Goal: Task Accomplishment & Management: Manage account settings

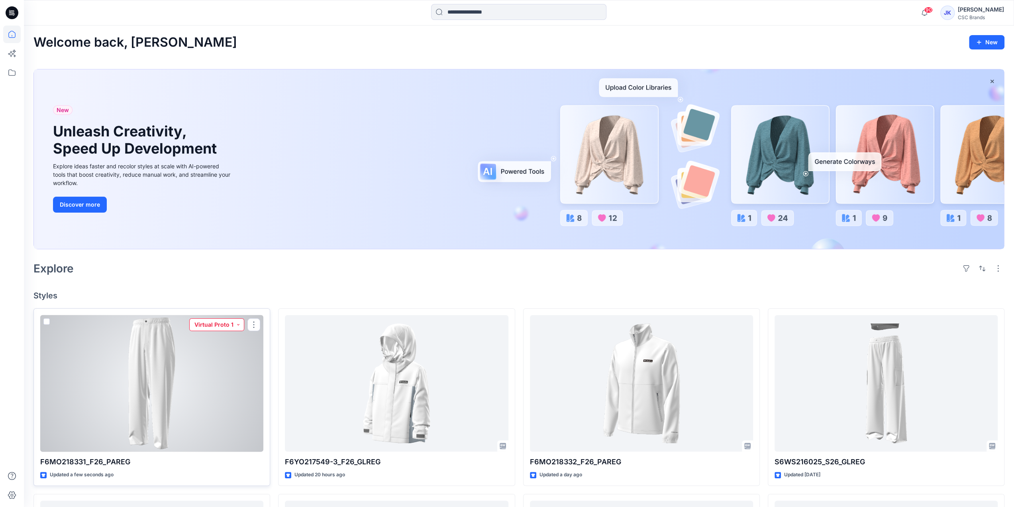
click at [214, 325] on button "Virtual Proto 1" at bounding box center [216, 324] width 55 height 13
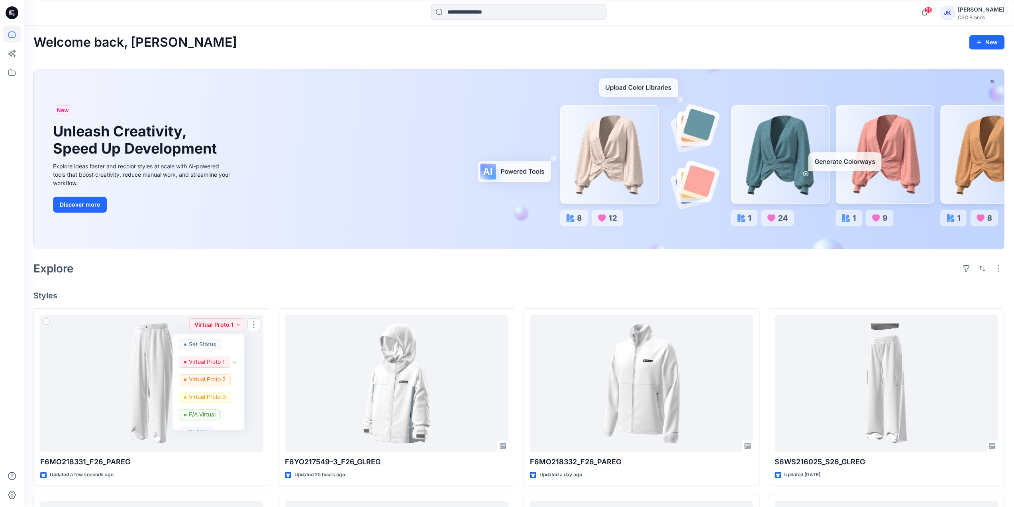
click at [316, 287] on div "Welcome back, Joey New New Unleash Creativity, Speed Up Development Explore ide…" at bounding box center [519, 460] width 991 height 869
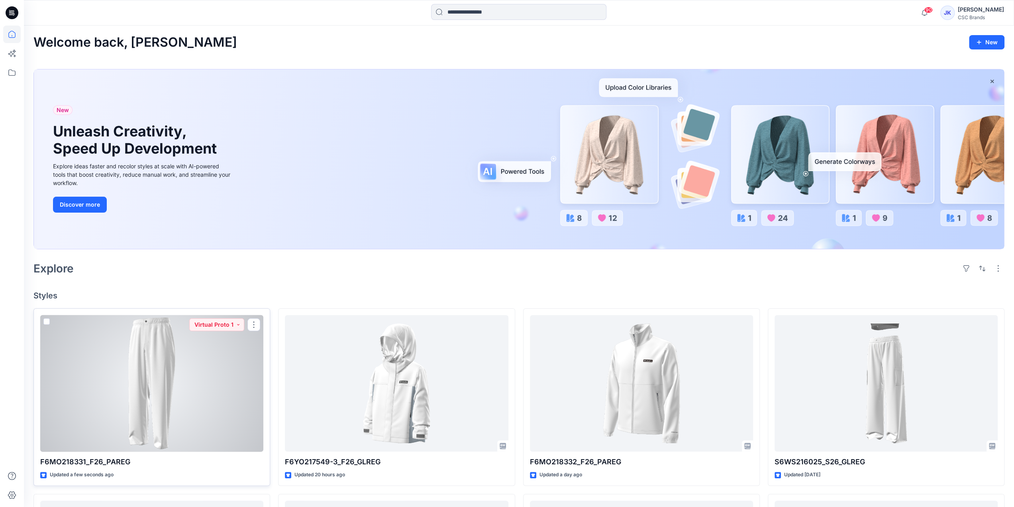
click at [229, 393] on div at bounding box center [151, 383] width 223 height 137
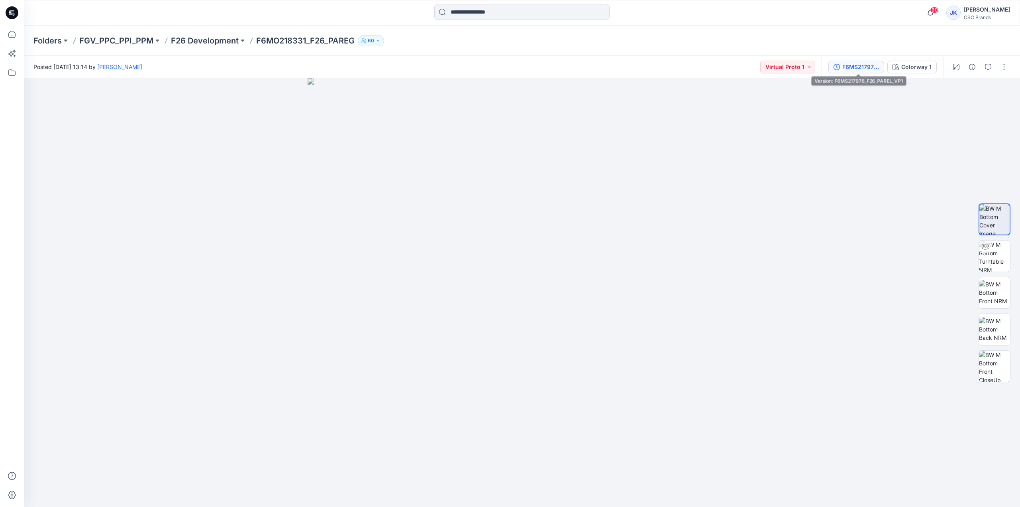
click at [867, 71] on div "F6MS217976_F26_PAREL_VP1" at bounding box center [861, 67] width 37 height 9
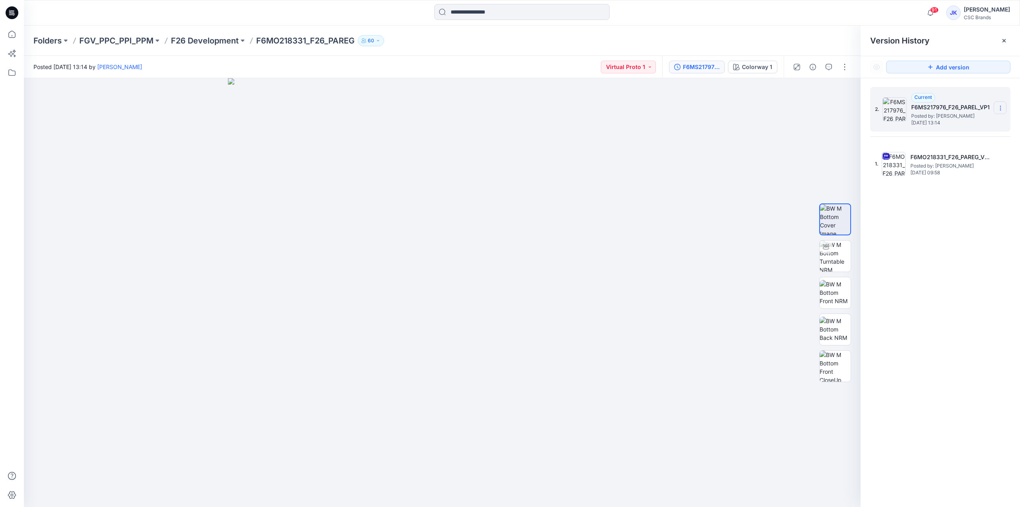
click at [1002, 107] on icon at bounding box center [1001, 108] width 6 height 6
click at [959, 158] on span "Delete Version" at bounding box center [945, 159] width 37 height 10
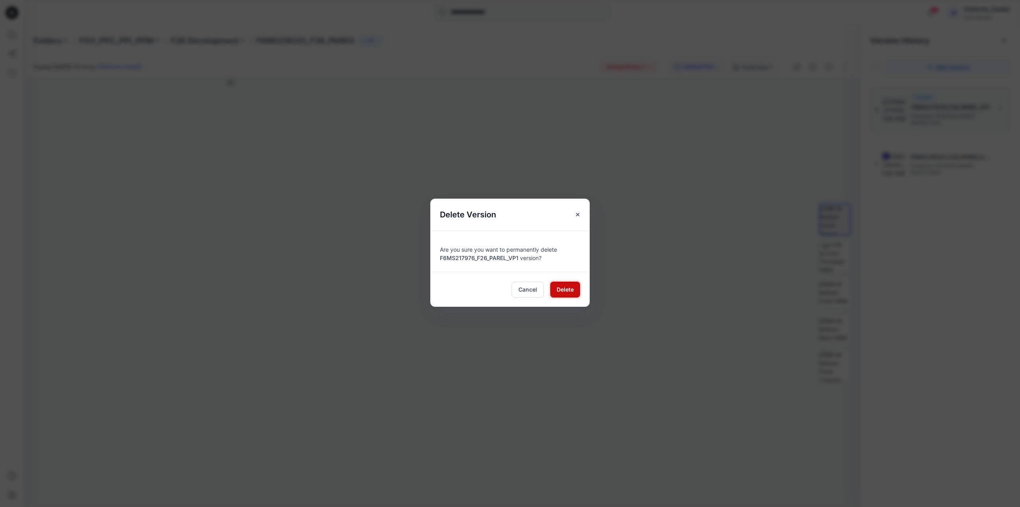
click at [571, 289] on span "Delete" at bounding box center [565, 289] width 17 height 8
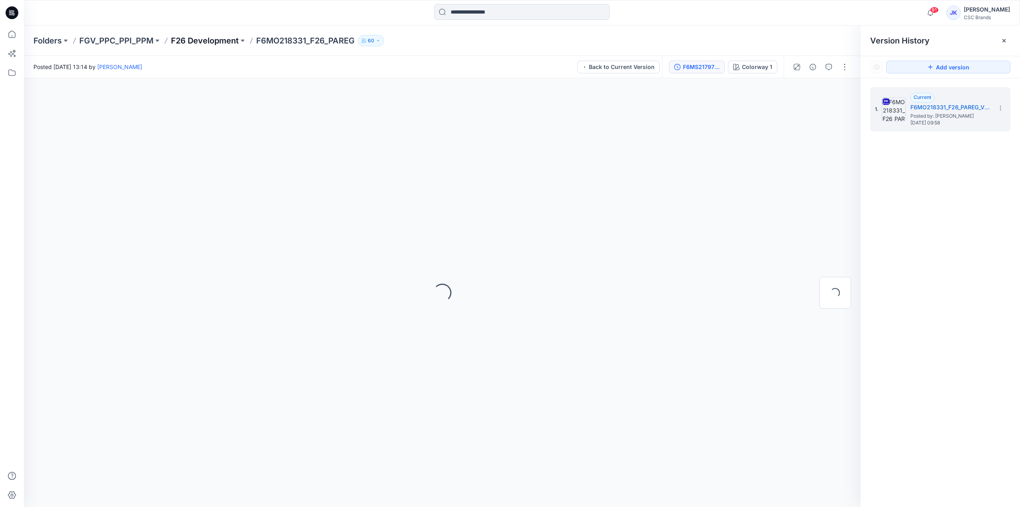
click at [224, 42] on p "F26 Development" at bounding box center [205, 40] width 68 height 11
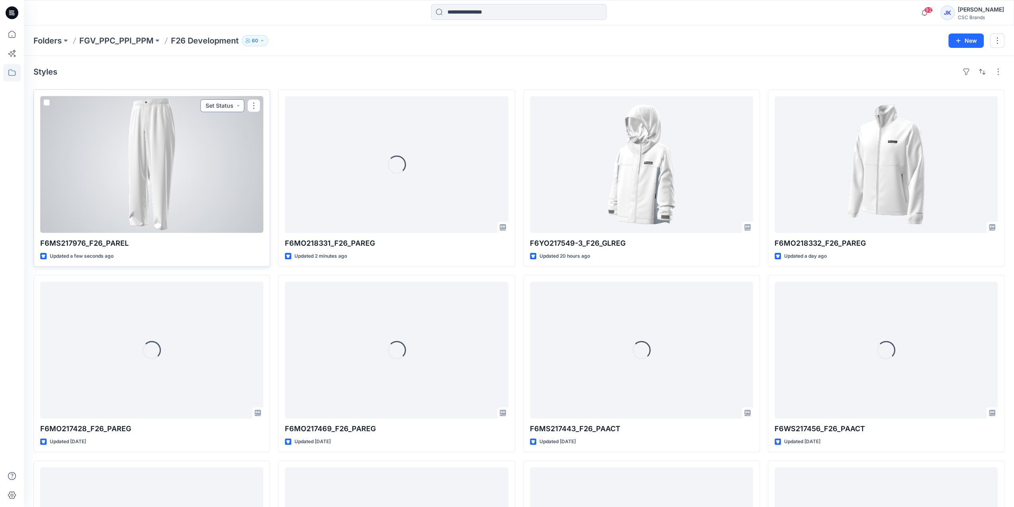
click at [226, 102] on button "Set Status" at bounding box center [222, 105] width 44 height 13
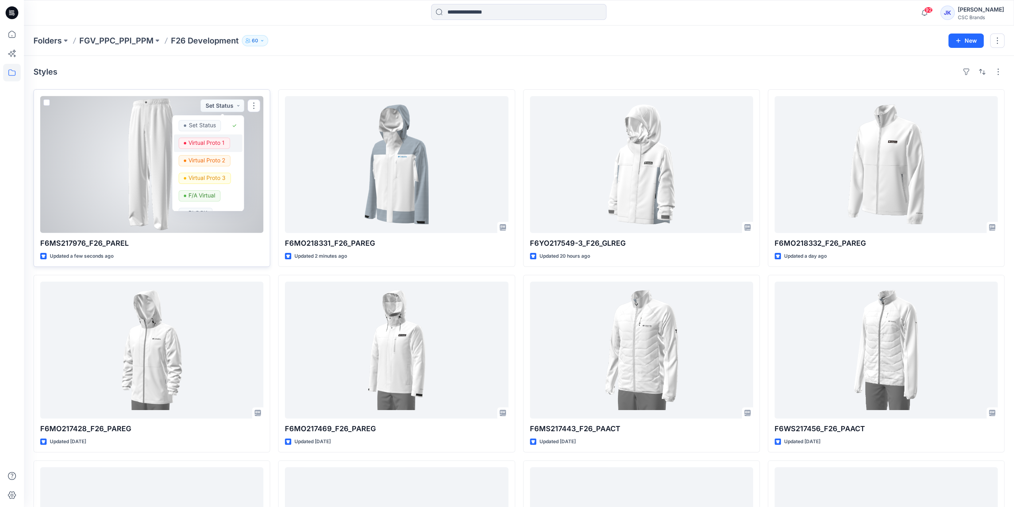
click at [224, 142] on p "Virtual Proto 1" at bounding box center [207, 143] width 36 height 10
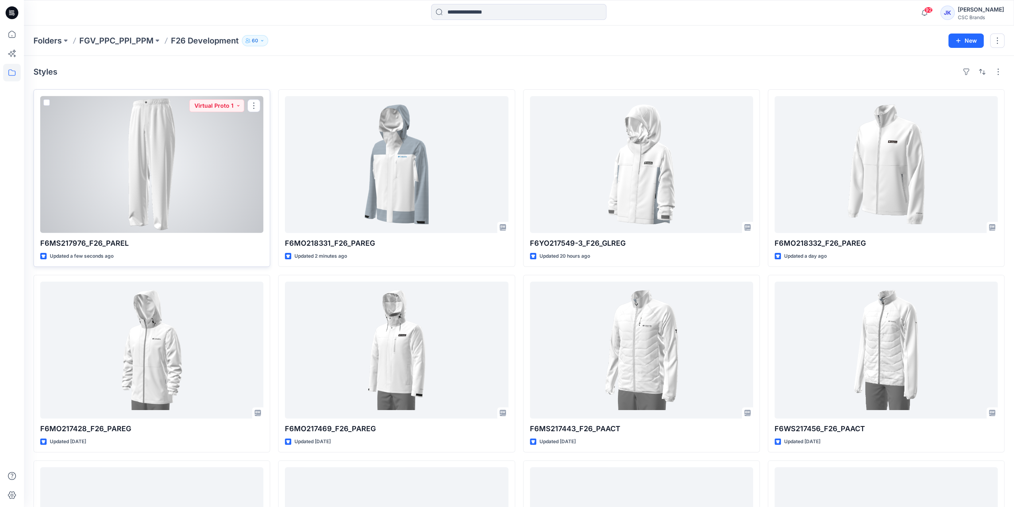
click at [186, 177] on div at bounding box center [151, 164] width 223 height 137
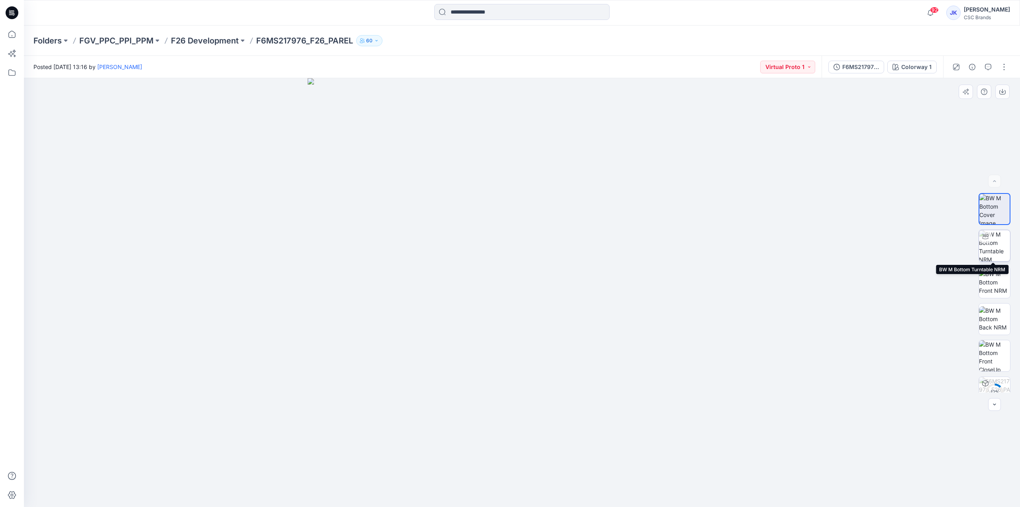
click at [992, 250] on img at bounding box center [994, 245] width 31 height 31
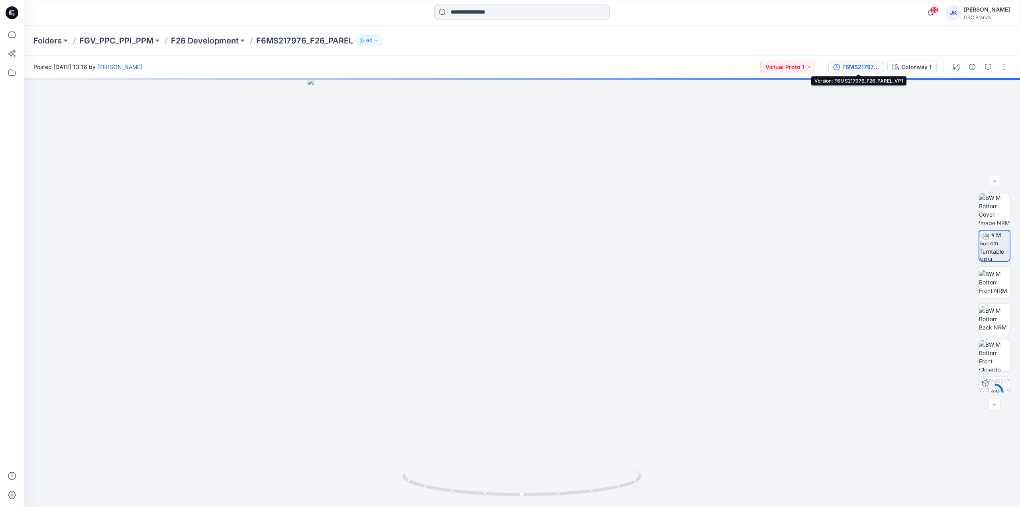
click at [851, 65] on div "F6MS217976_F26_PAREL_VP1" at bounding box center [861, 67] width 37 height 9
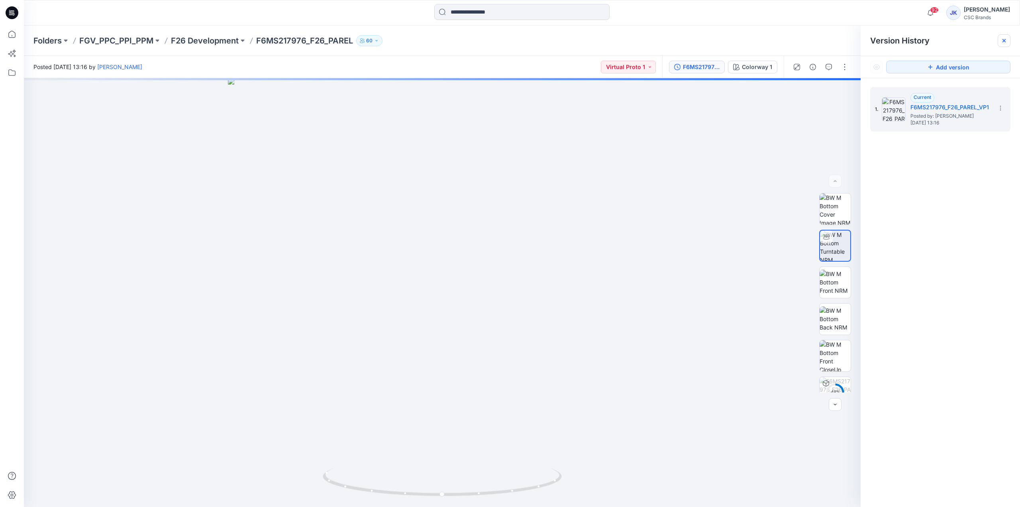
click at [1004, 39] on icon at bounding box center [1004, 40] width 6 height 6
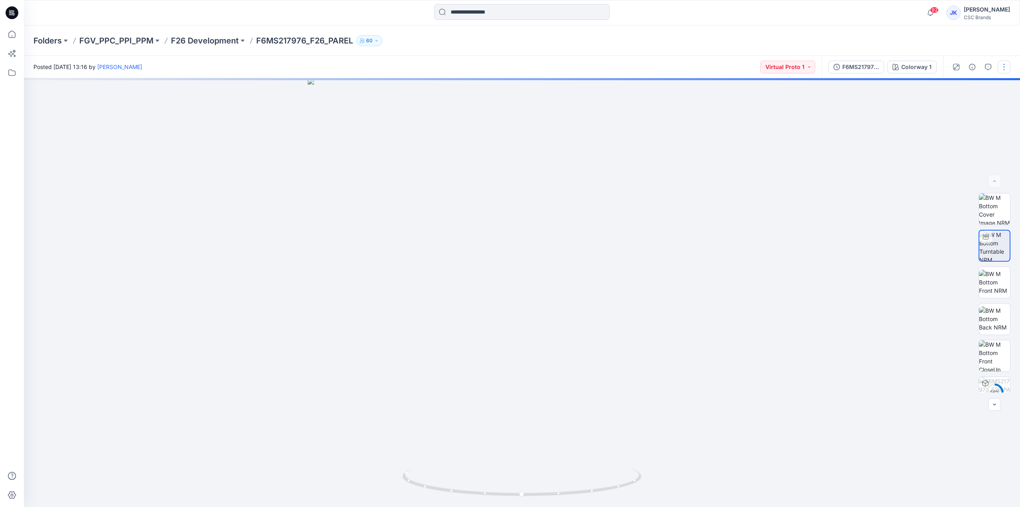
click at [1004, 69] on button "button" at bounding box center [1004, 67] width 13 height 13
click at [957, 105] on p "Edit" at bounding box center [954, 108] width 10 height 8
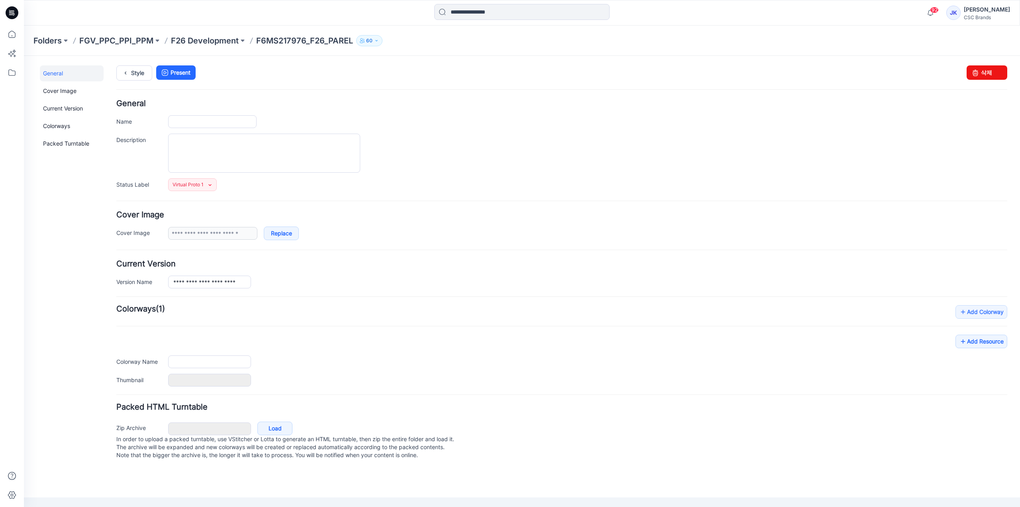
type input "**********"
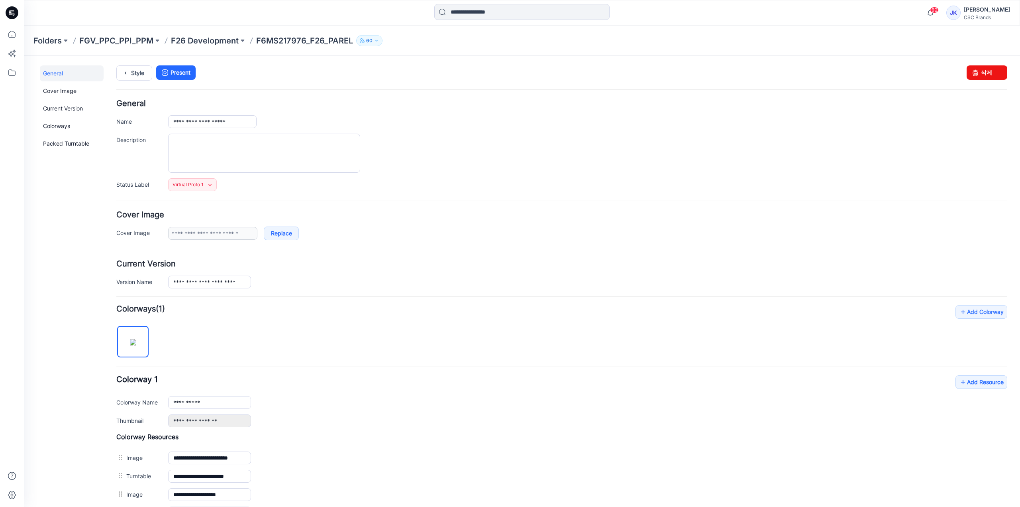
scroll to position [120, 0]
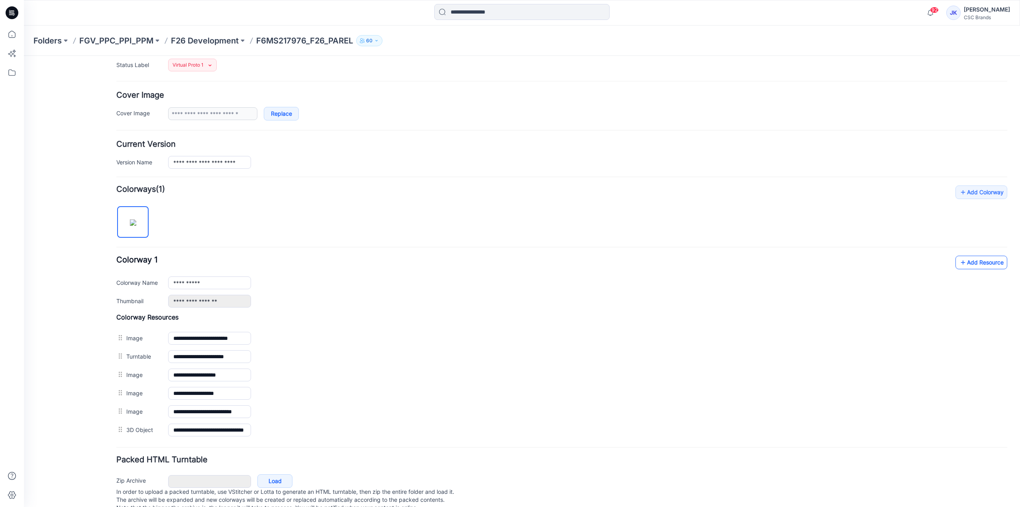
click at [970, 266] on link "Add Resource" at bounding box center [982, 263] width 52 height 14
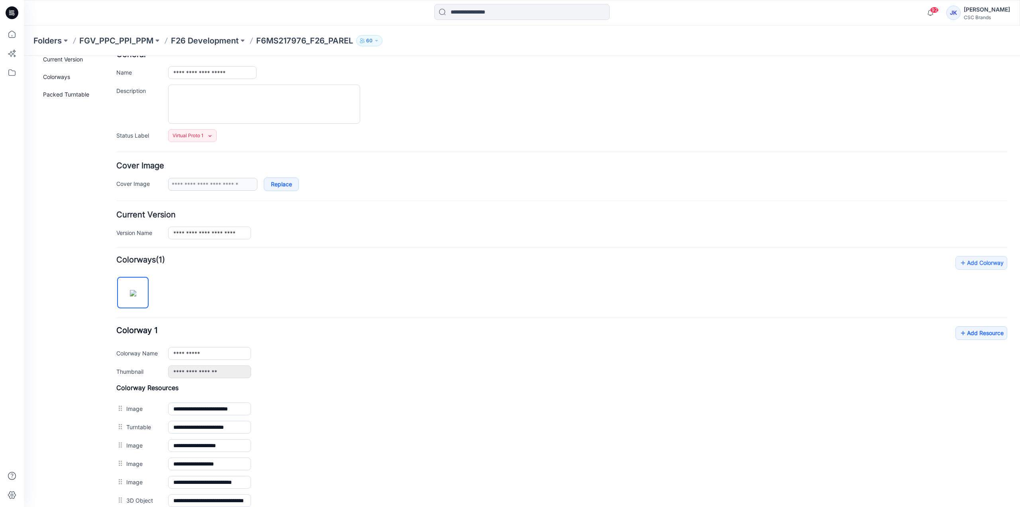
scroll to position [0, 0]
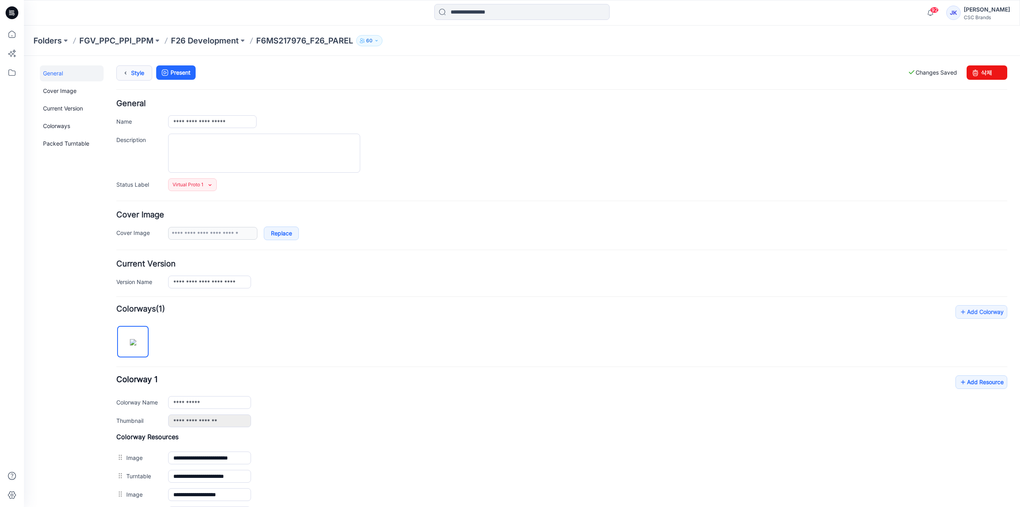
click at [130, 71] on icon at bounding box center [125, 73] width 11 height 14
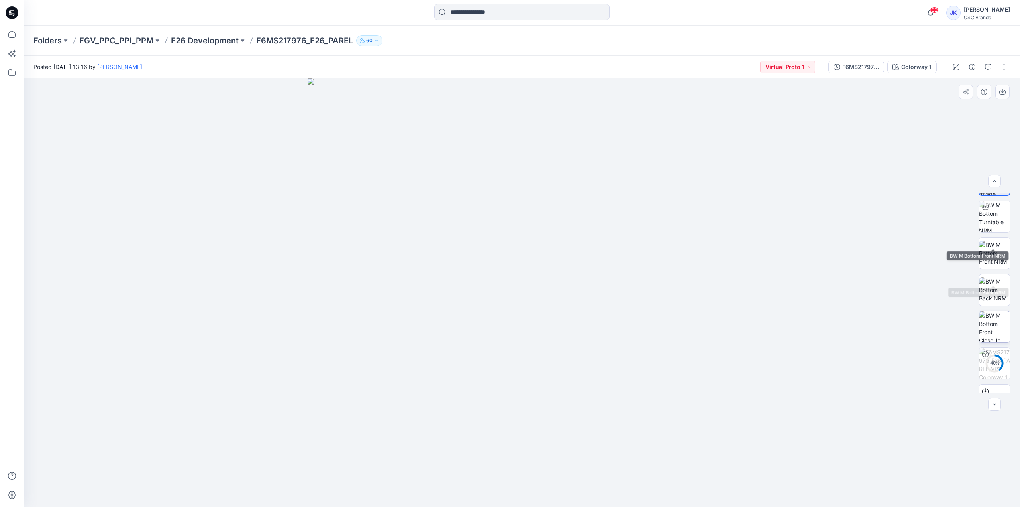
scroll to position [53, 0]
click at [212, 45] on p "F26 Development" at bounding box center [205, 40] width 68 height 11
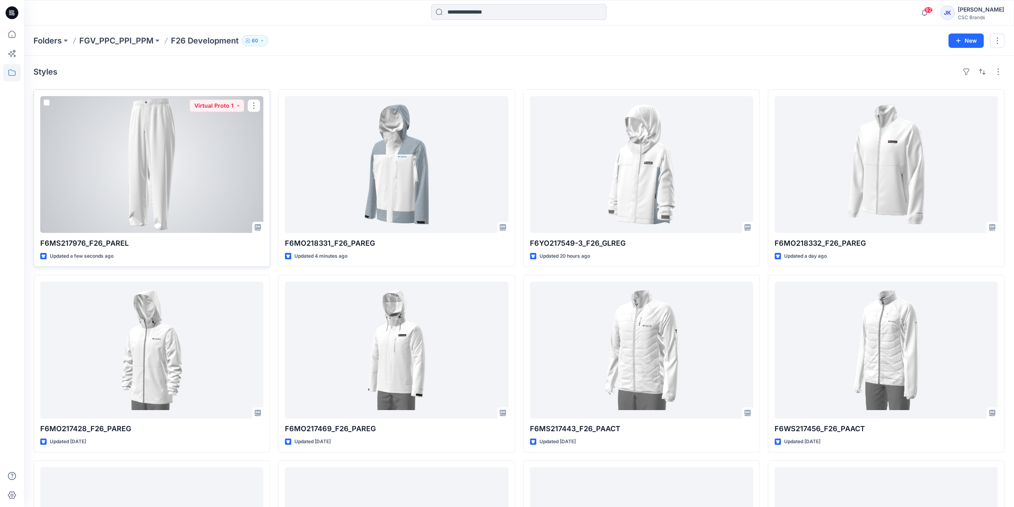
click at [160, 181] on div at bounding box center [151, 164] width 223 height 137
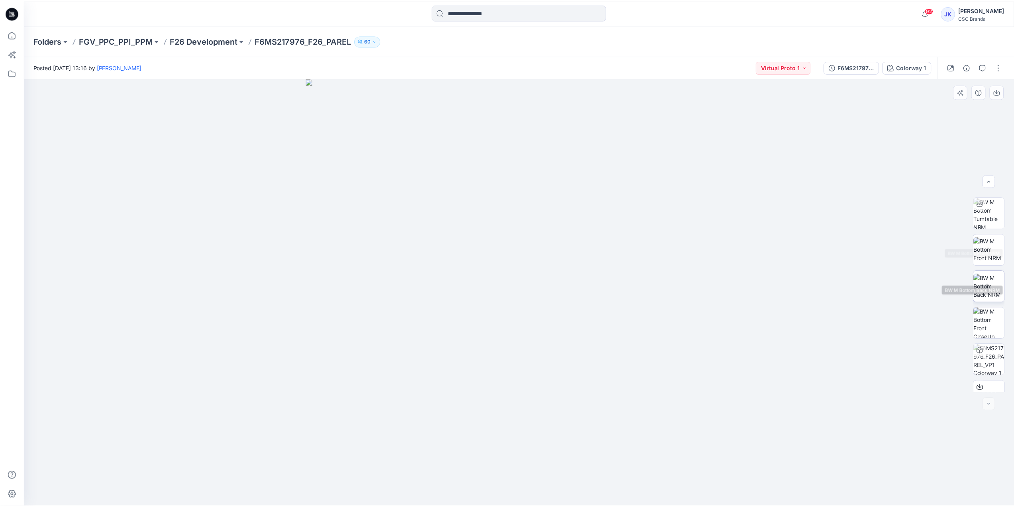
scroll to position [53, 0]
click at [228, 43] on p "F26 Development" at bounding box center [205, 40] width 68 height 11
